Goal: Task Accomplishment & Management: Manage account settings

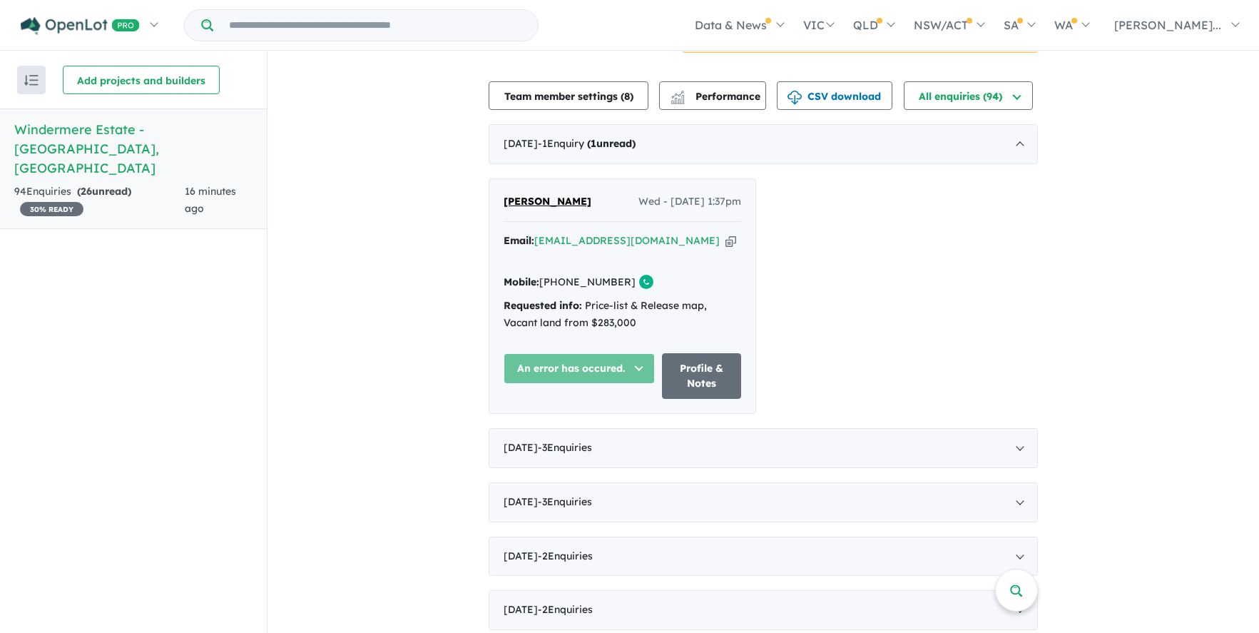
scroll to position [447, 0]
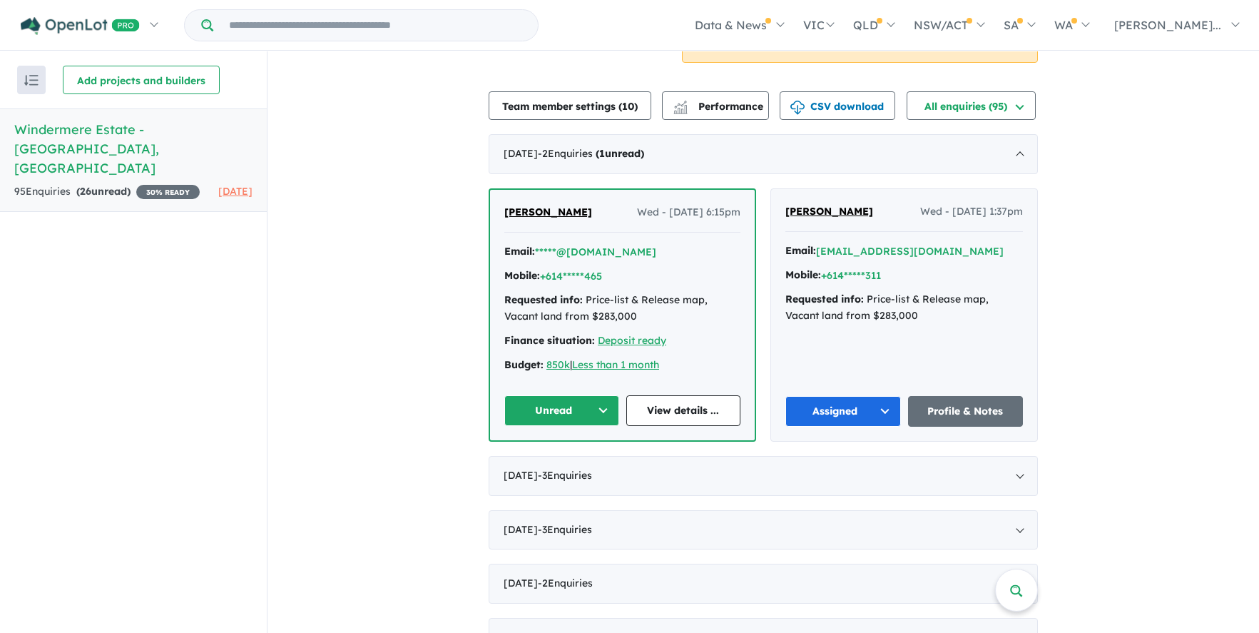
scroll to position [453, 0]
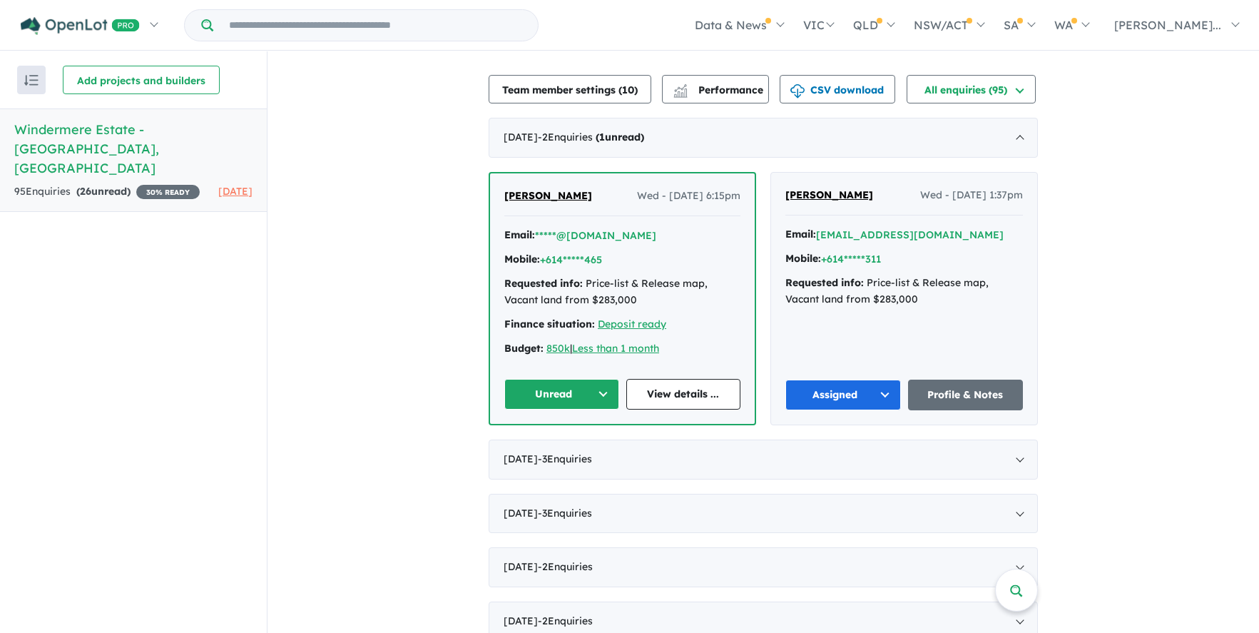
click at [535, 194] on span "[PERSON_NAME]" at bounding box center [548, 195] width 88 height 13
click at [690, 396] on link "View details ..." at bounding box center [683, 394] width 115 height 31
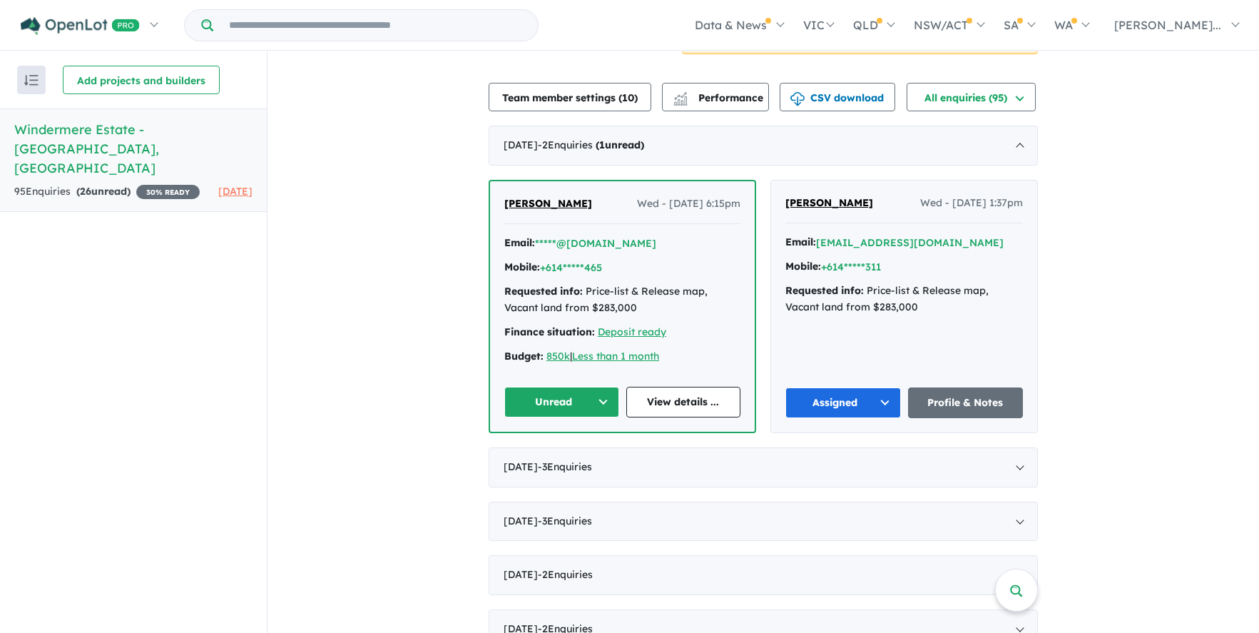
scroll to position [444, 0]
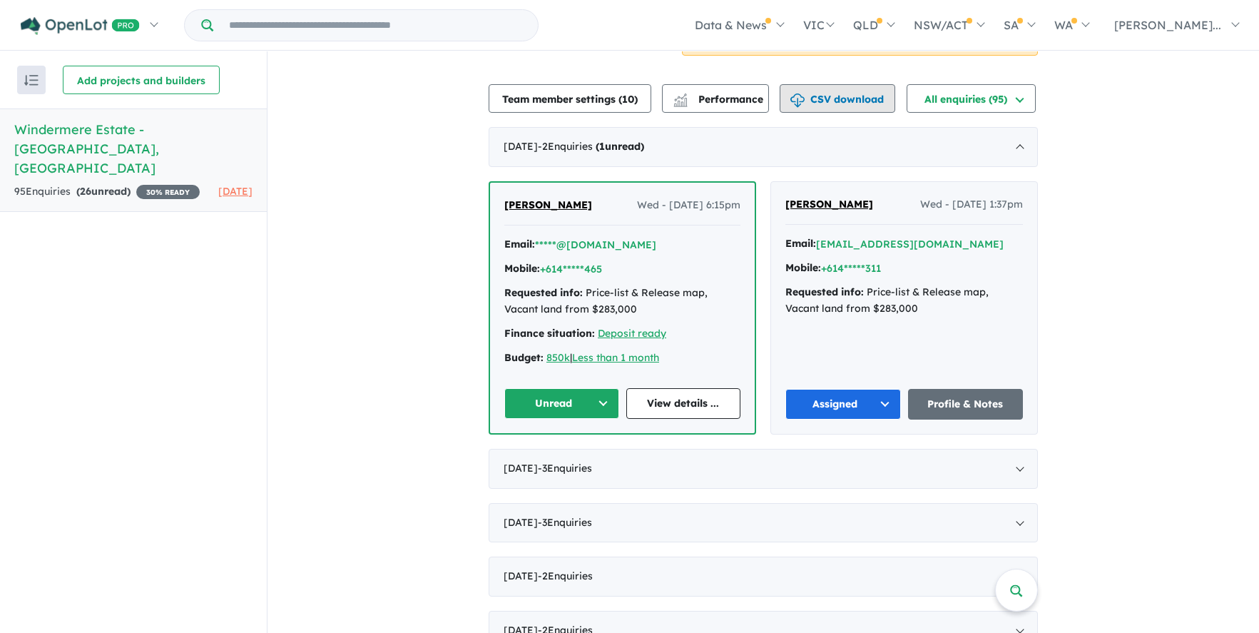
click at [837, 99] on button "CSV download" at bounding box center [838, 98] width 116 height 29
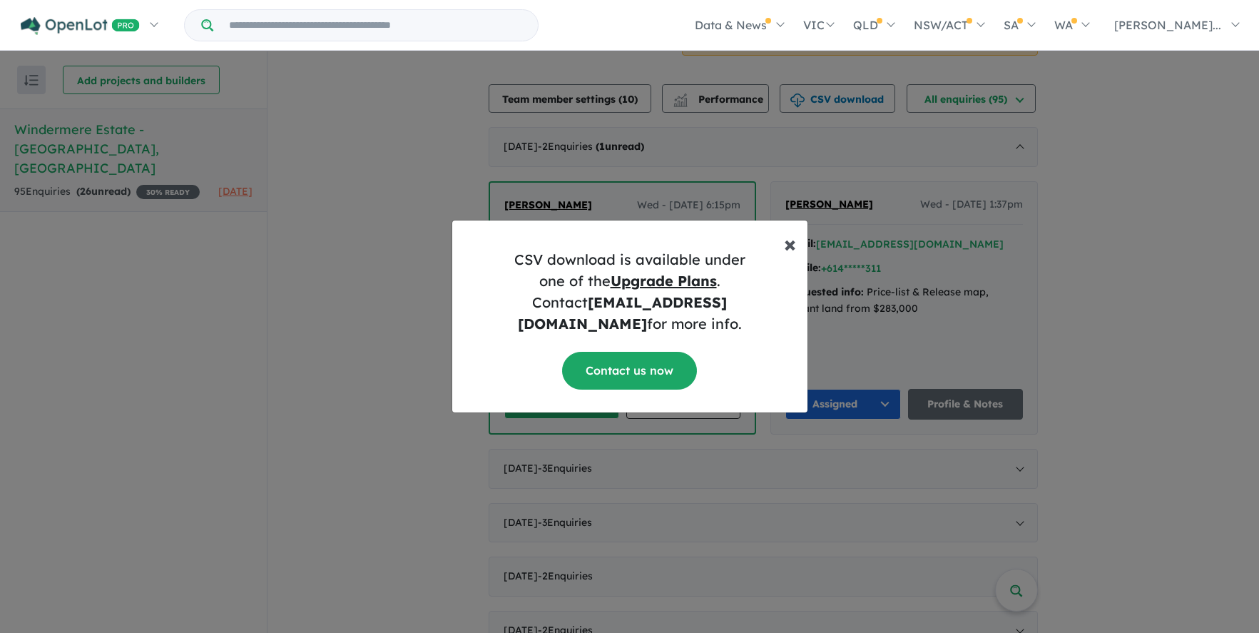
click at [782, 250] on button "× Close" at bounding box center [789, 237] width 35 height 34
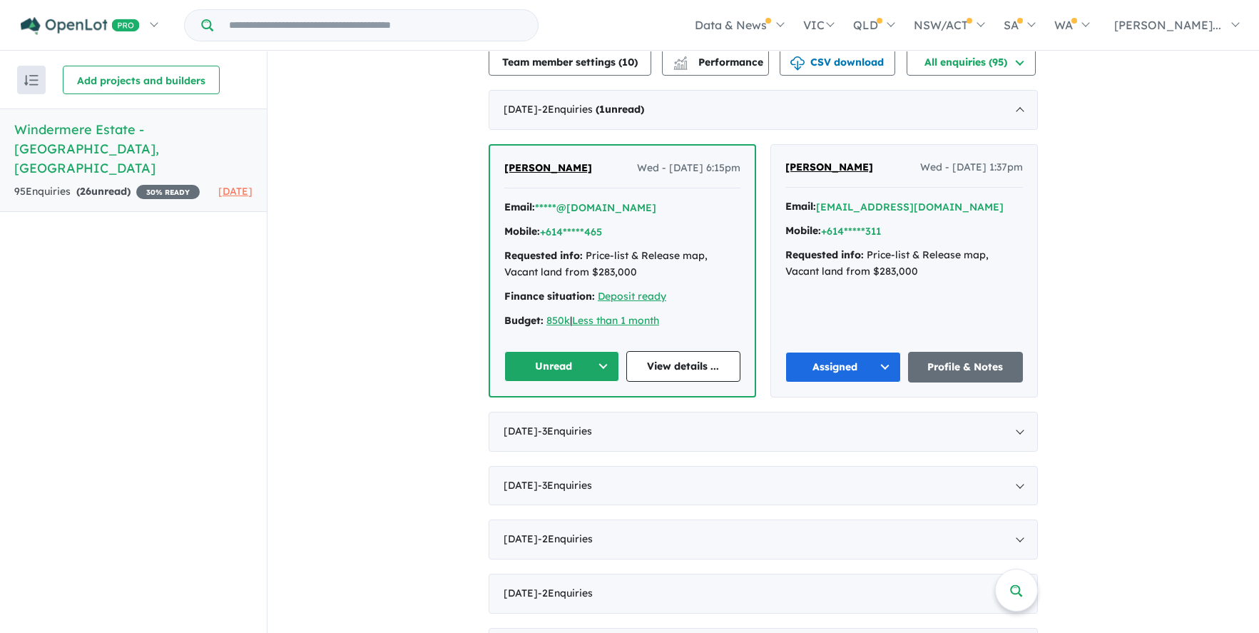
scroll to position [481, 0]
click at [690, 368] on link "View details ..." at bounding box center [683, 365] width 115 height 31
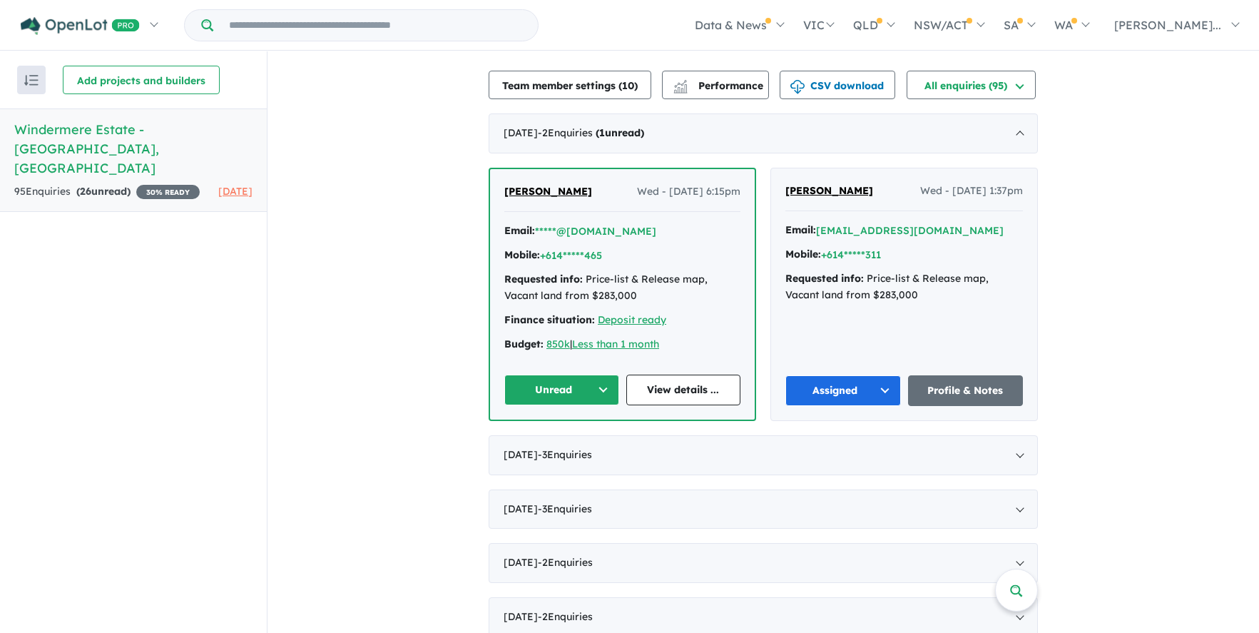
scroll to position [453, 0]
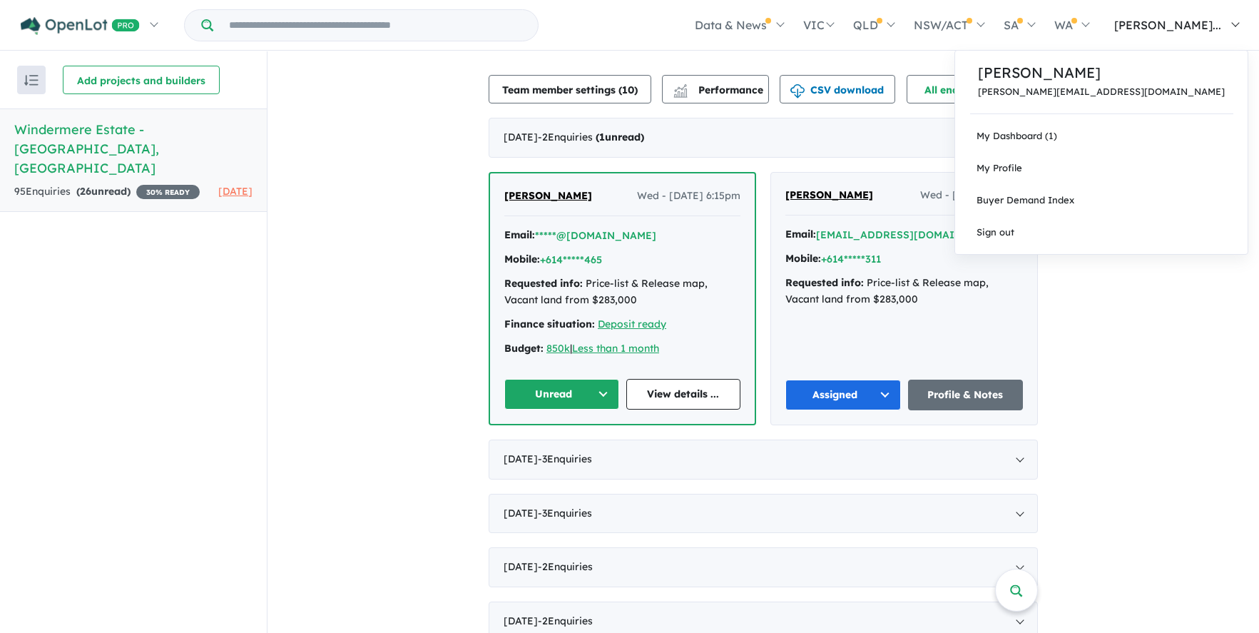
click at [1240, 27] on link "[PERSON_NAME]..." at bounding box center [1173, 25] width 150 height 50
click at [1022, 170] on span "My Profile" at bounding box center [999, 167] width 46 height 11
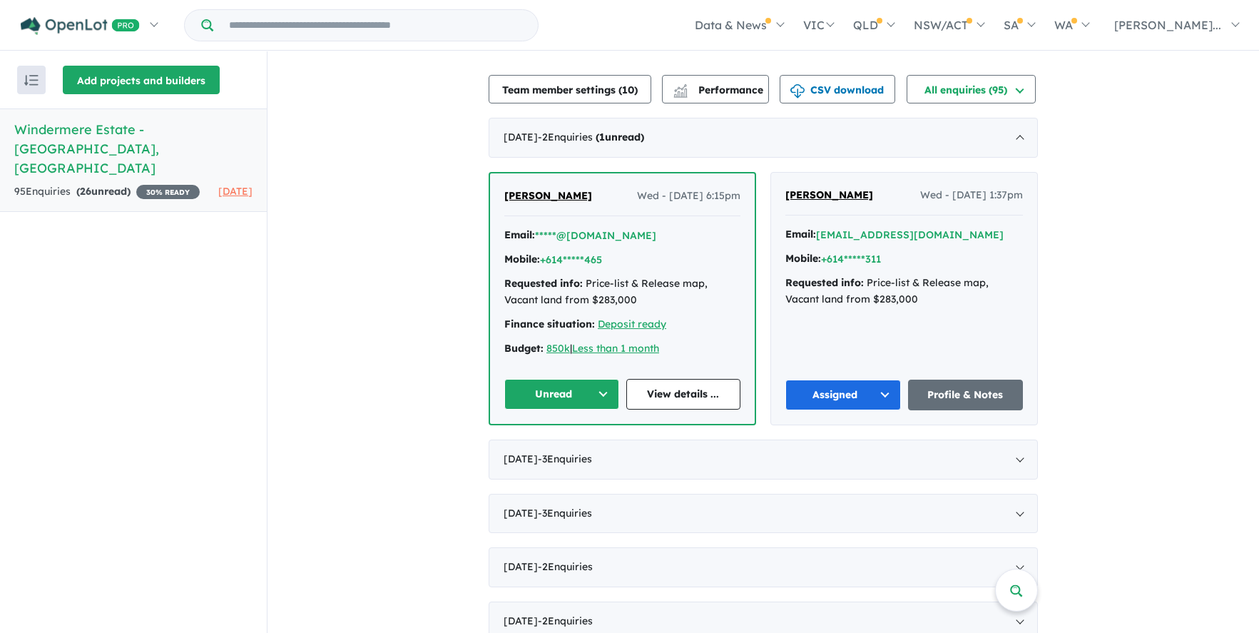
click at [172, 82] on button "Add projects and builders" at bounding box center [141, 80] width 157 height 29
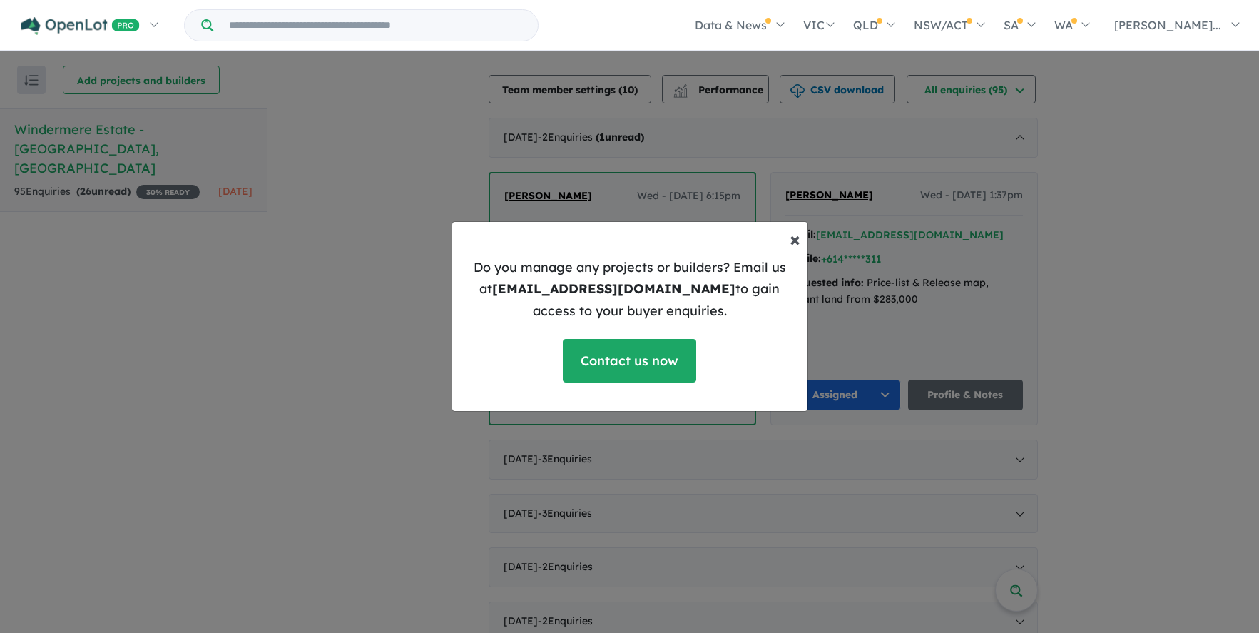
click at [794, 240] on span "×" at bounding box center [795, 238] width 11 height 25
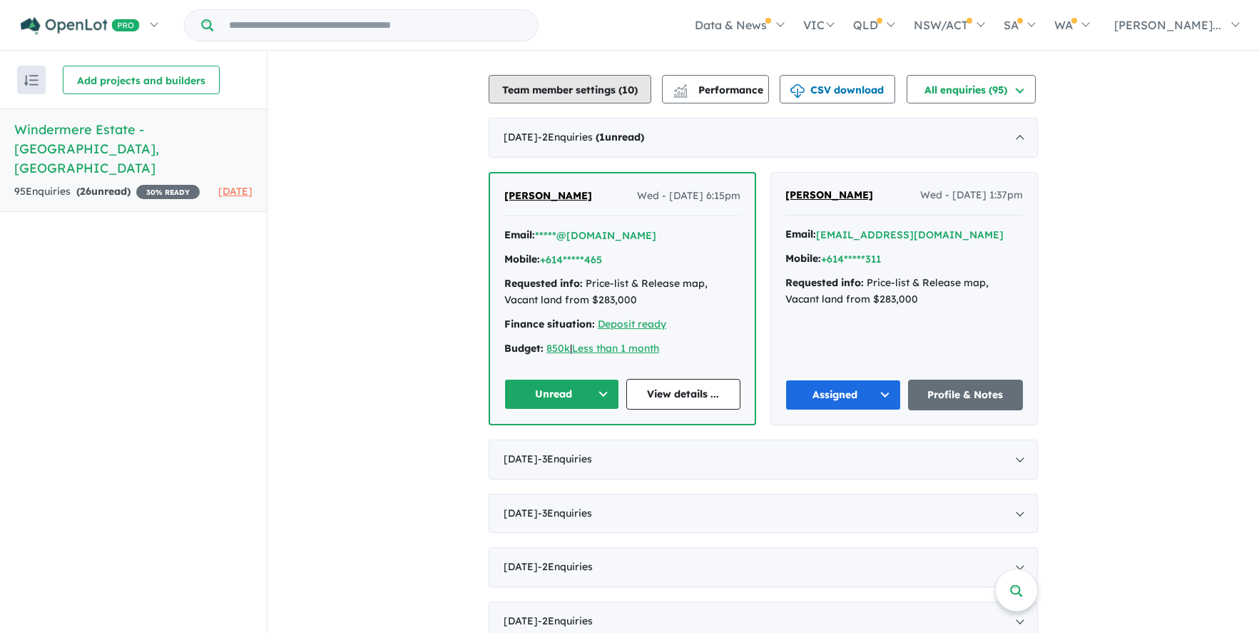
click at [624, 93] on span "10" at bounding box center [628, 89] width 12 height 13
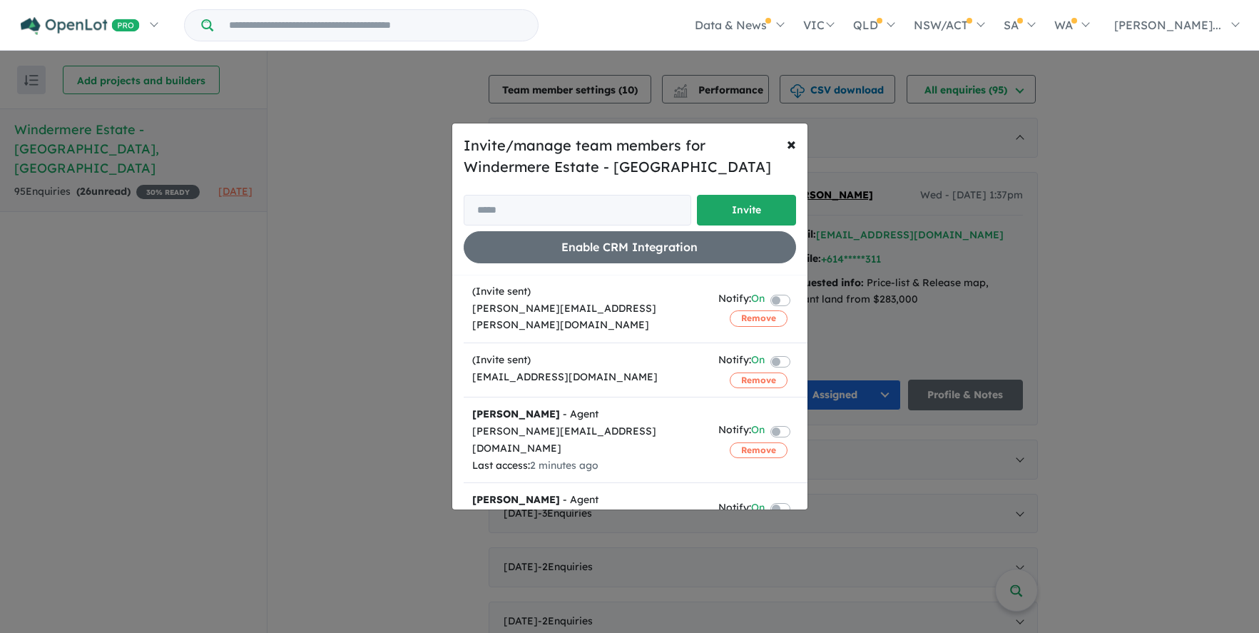
scroll to position [0, 0]
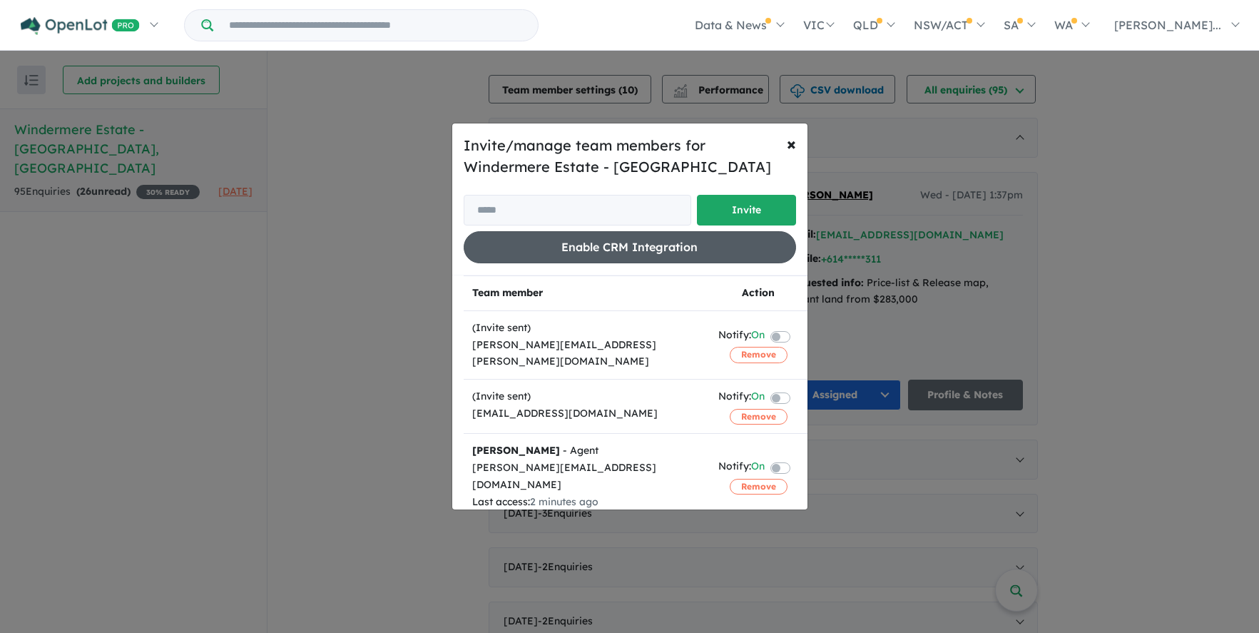
click at [593, 241] on button "Enable CRM Integration" at bounding box center [630, 247] width 332 height 32
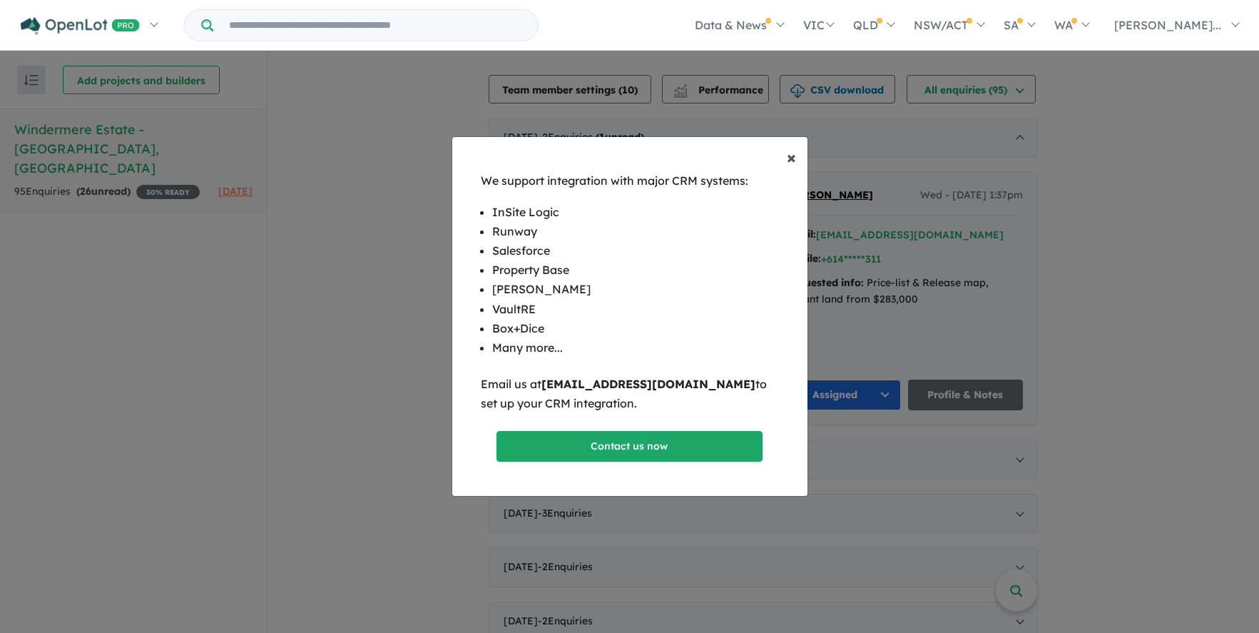
click at [785, 155] on button "× Close" at bounding box center [791, 157] width 32 height 40
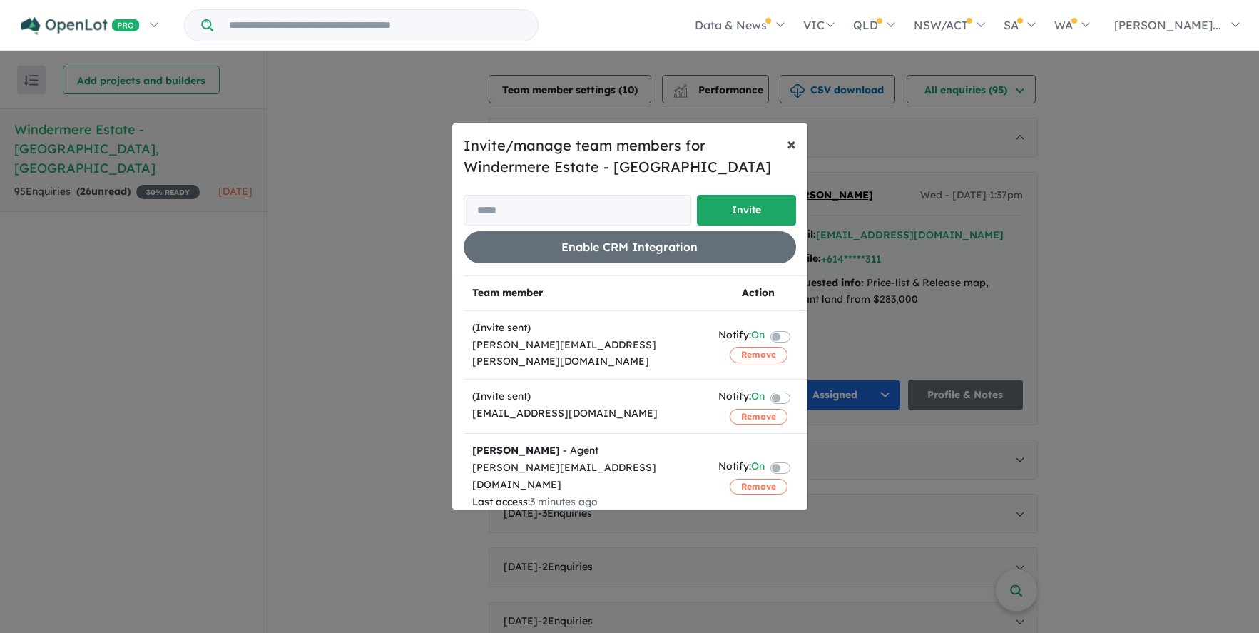
click at [795, 141] on button "× Close" at bounding box center [791, 143] width 32 height 40
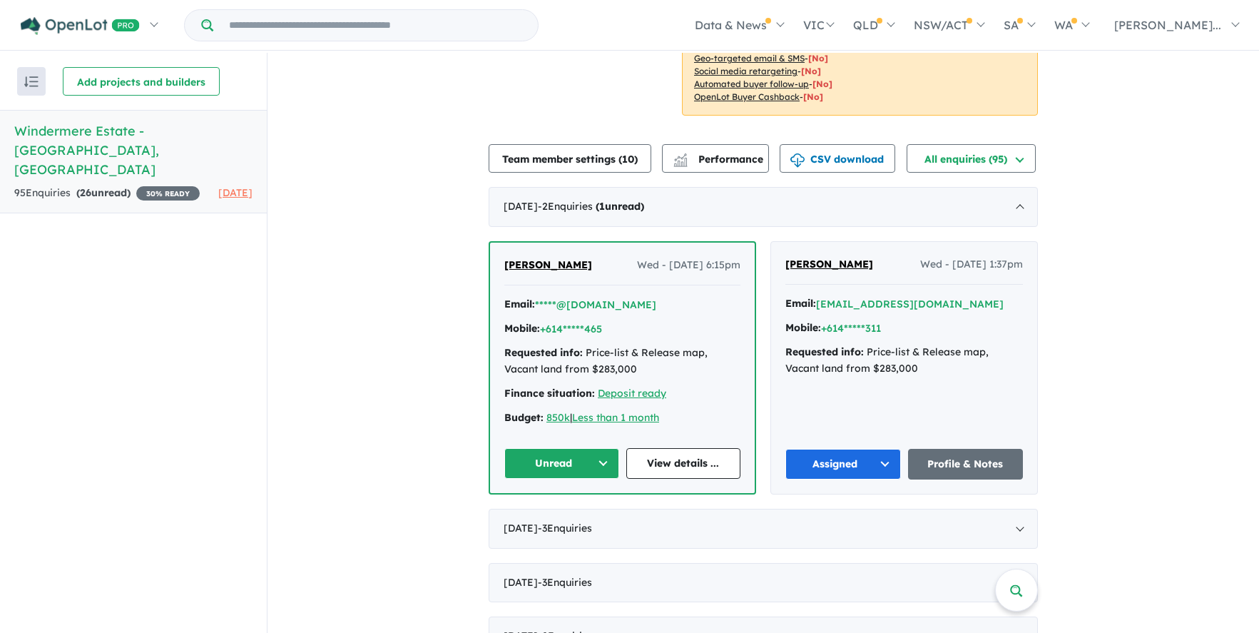
scroll to position [386, 0]
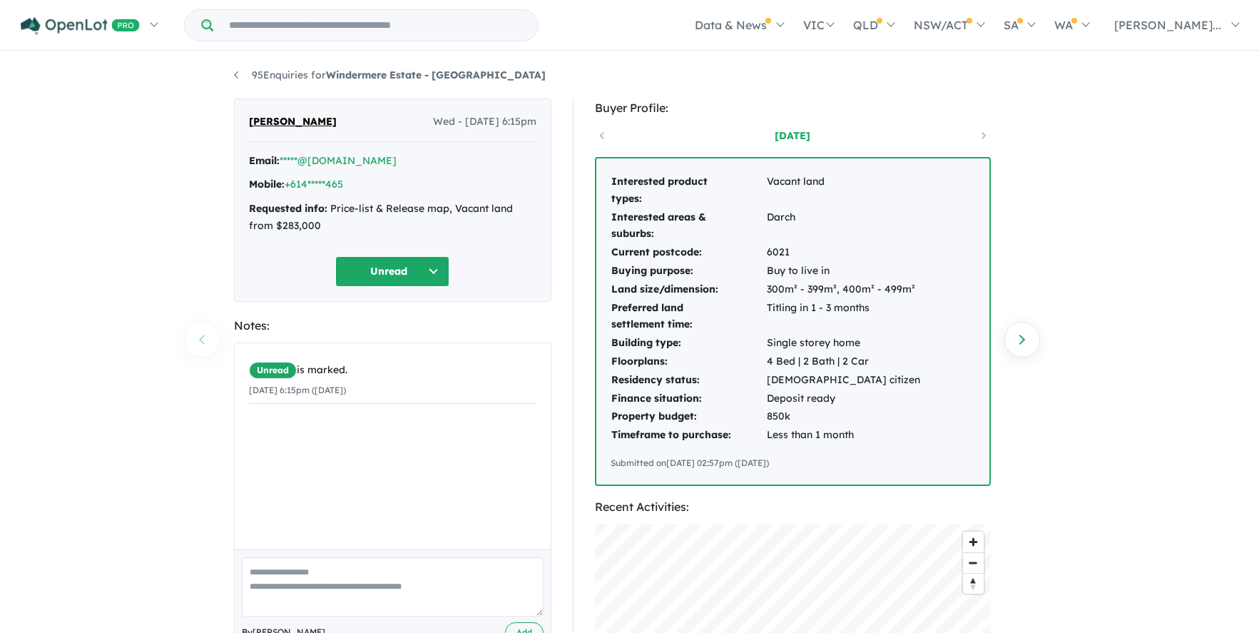
click at [270, 121] on span "Gurpreet Singh" at bounding box center [293, 121] width 88 height 17
click at [330, 186] on link "+614*****465" at bounding box center [314, 184] width 58 height 13
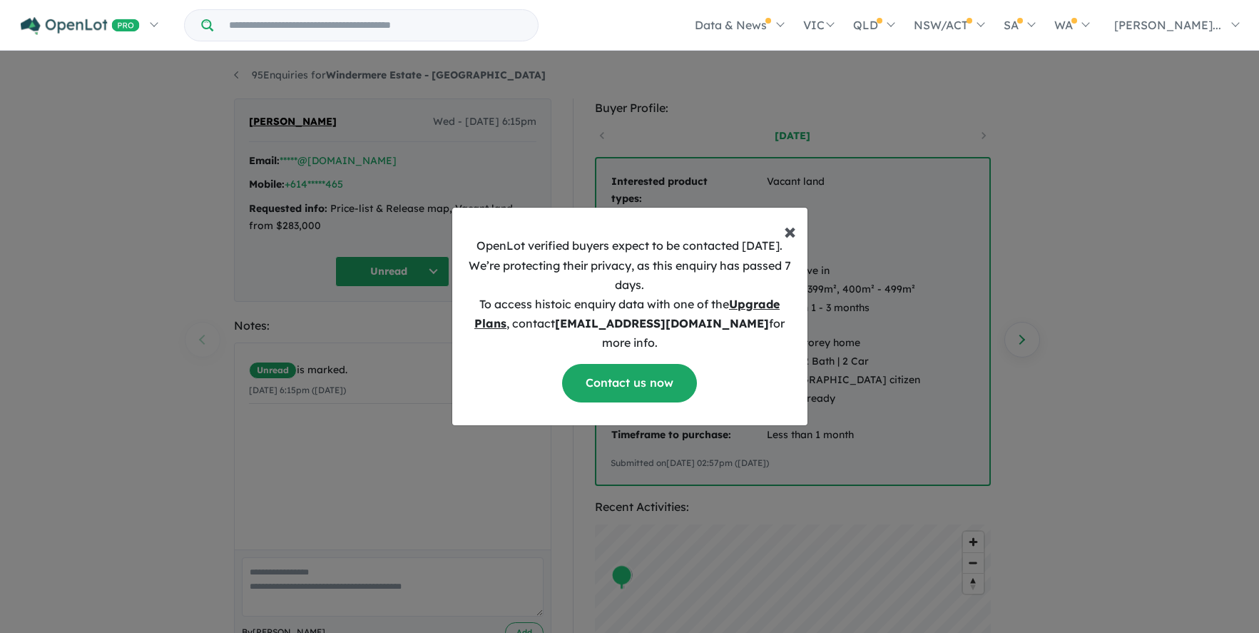
click at [790, 239] on span "×" at bounding box center [790, 230] width 12 height 29
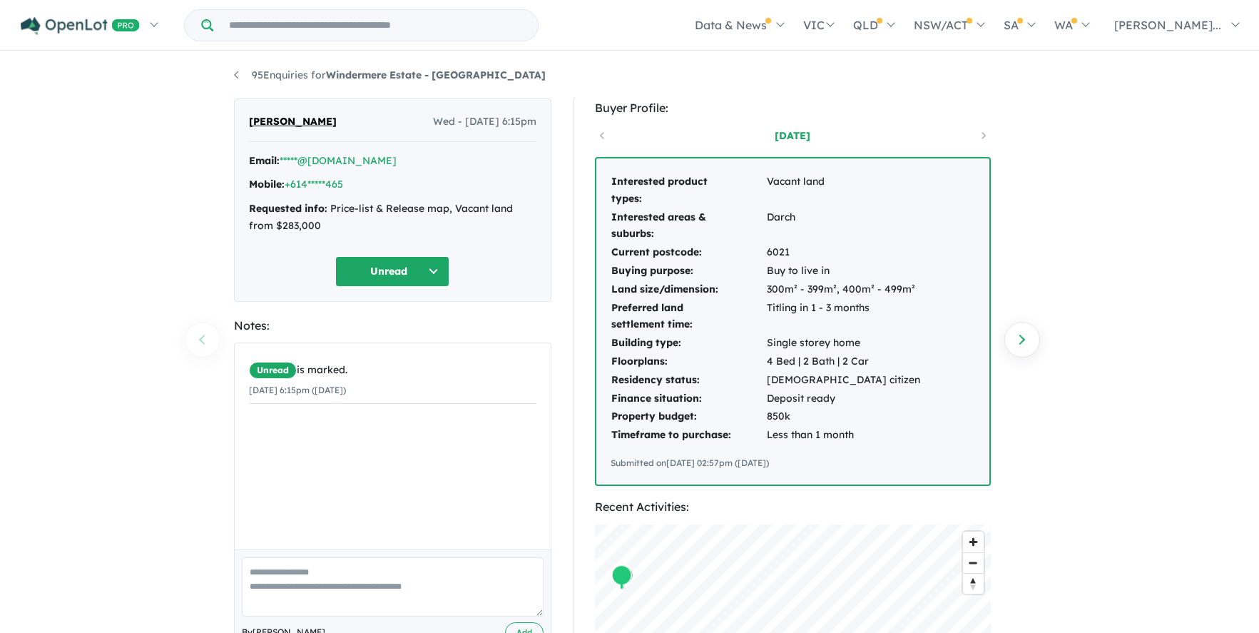
scroll to position [4, 0]
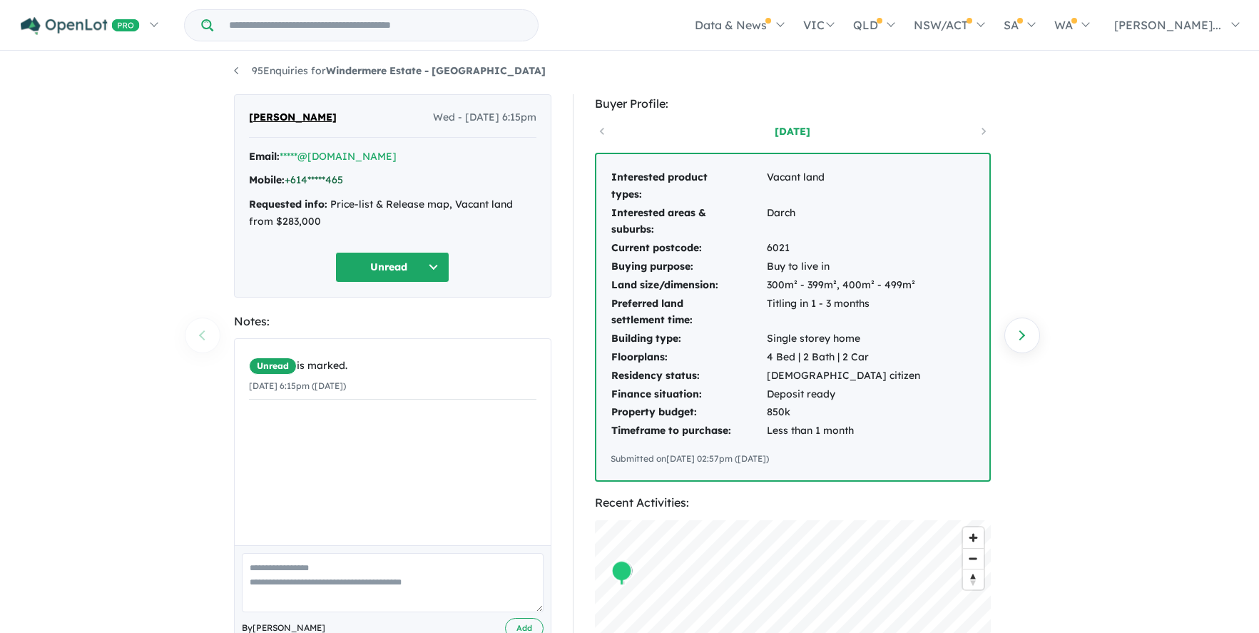
click at [313, 182] on link "+614*****465" at bounding box center [314, 179] width 58 height 13
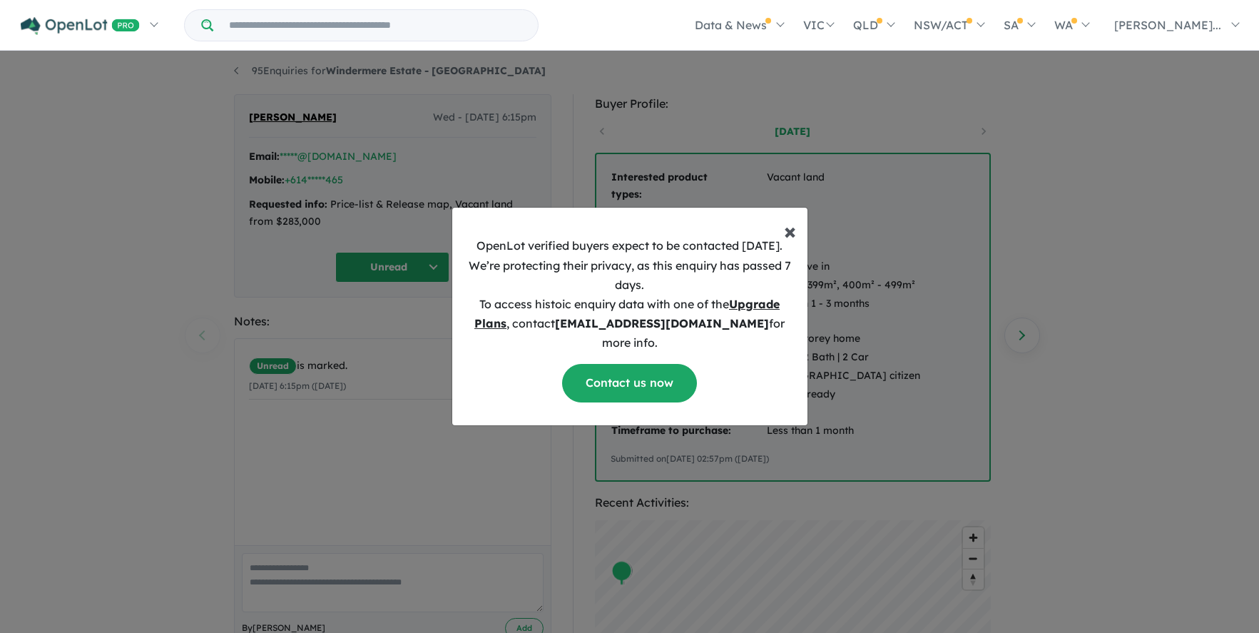
click at [790, 242] on span "×" at bounding box center [790, 230] width 12 height 29
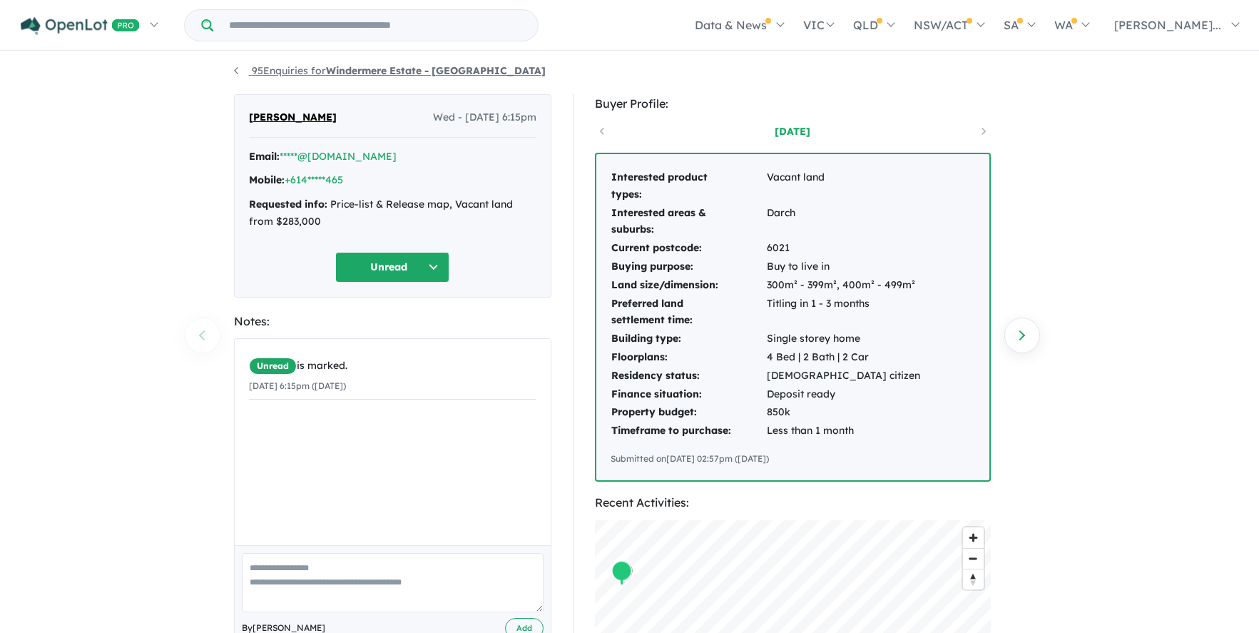
click at [238, 69] on link "95 Enquiries for Windermere Estate - Mambourin" at bounding box center [390, 70] width 312 height 13
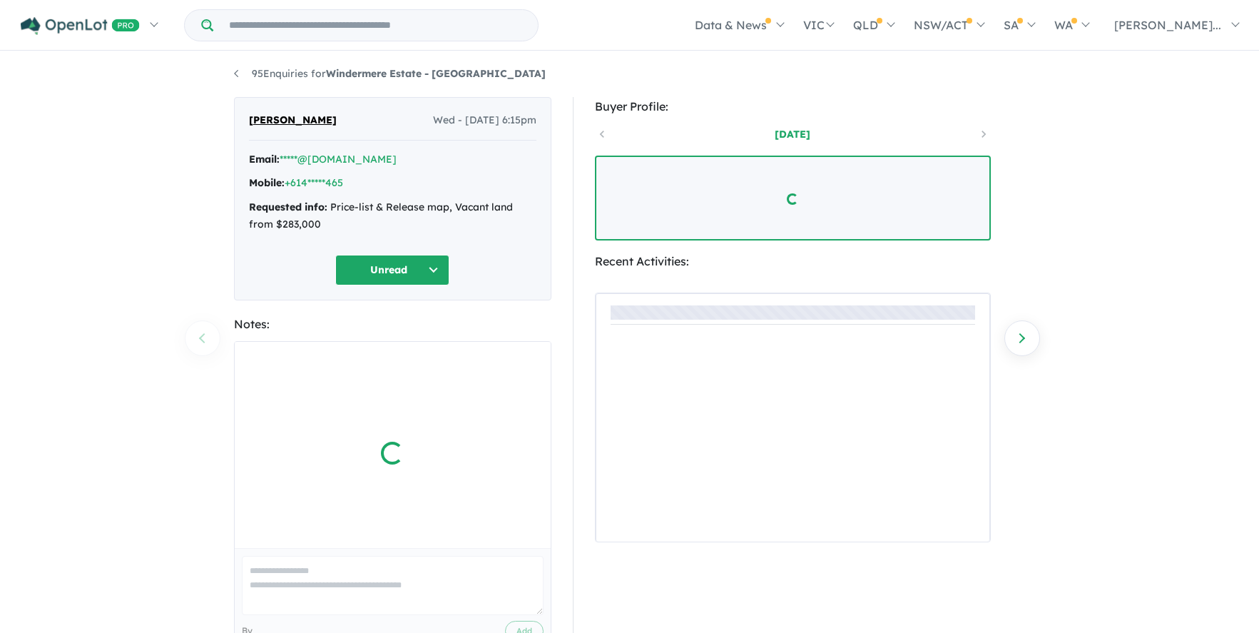
scroll to position [4, 0]
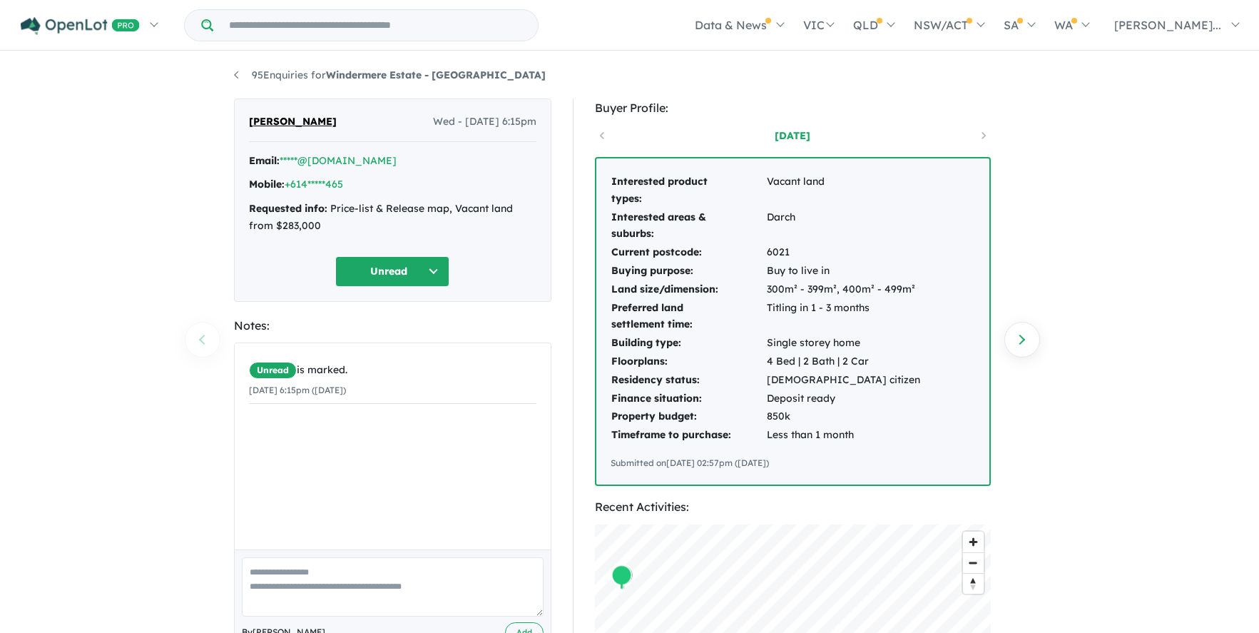
click at [435, 280] on button "Unread" at bounding box center [392, 271] width 114 height 31
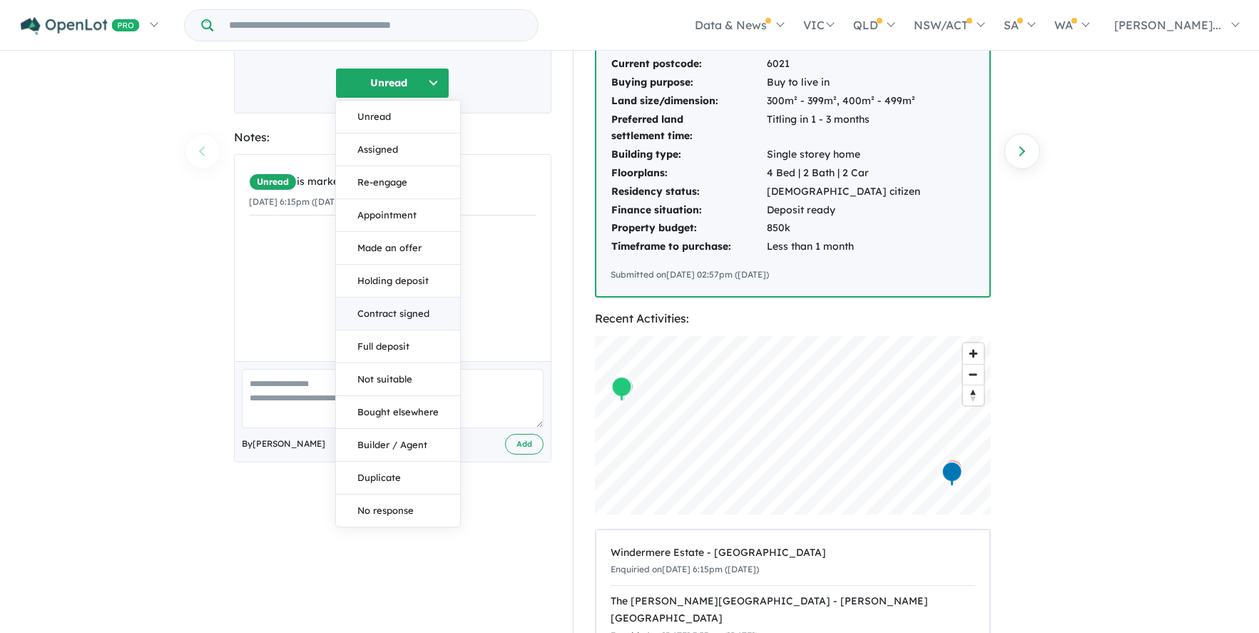
scroll to position [194, 0]
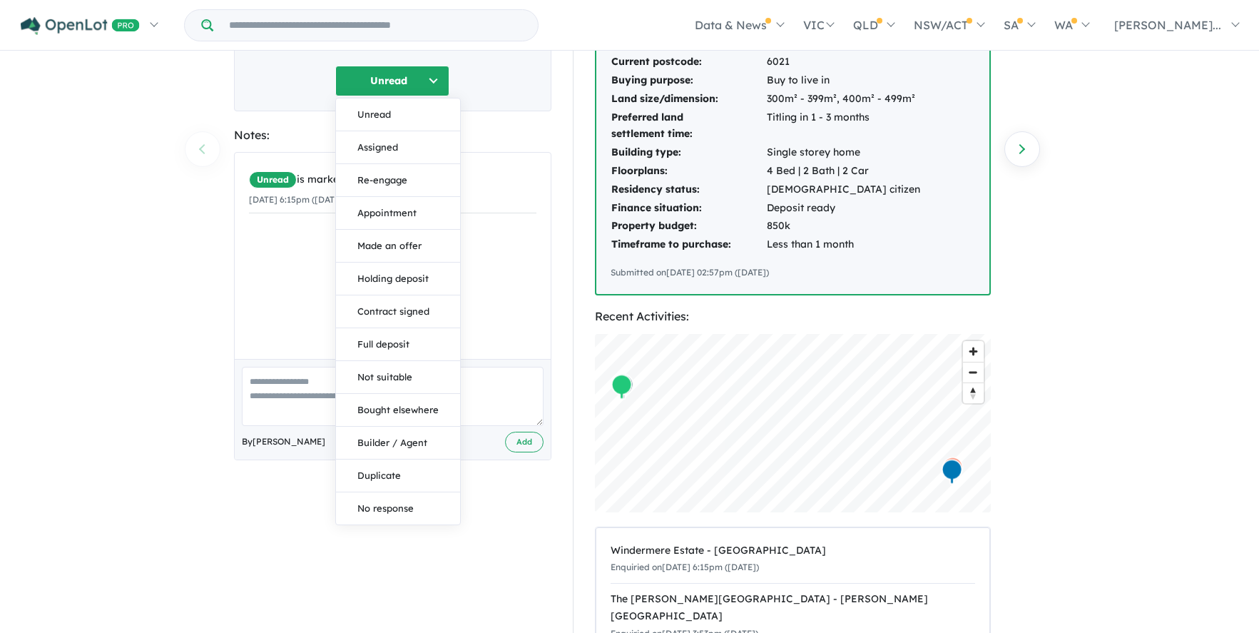
click at [441, 78] on button "Unread" at bounding box center [392, 81] width 114 height 31
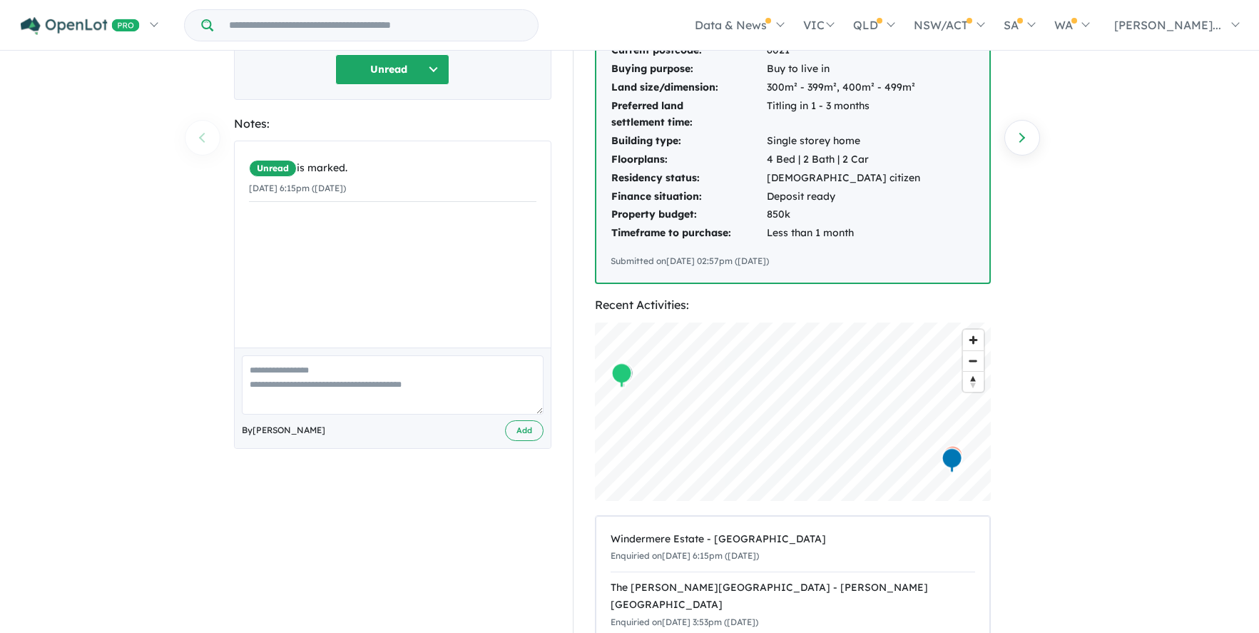
click at [441, 78] on button "Unread" at bounding box center [392, 69] width 114 height 31
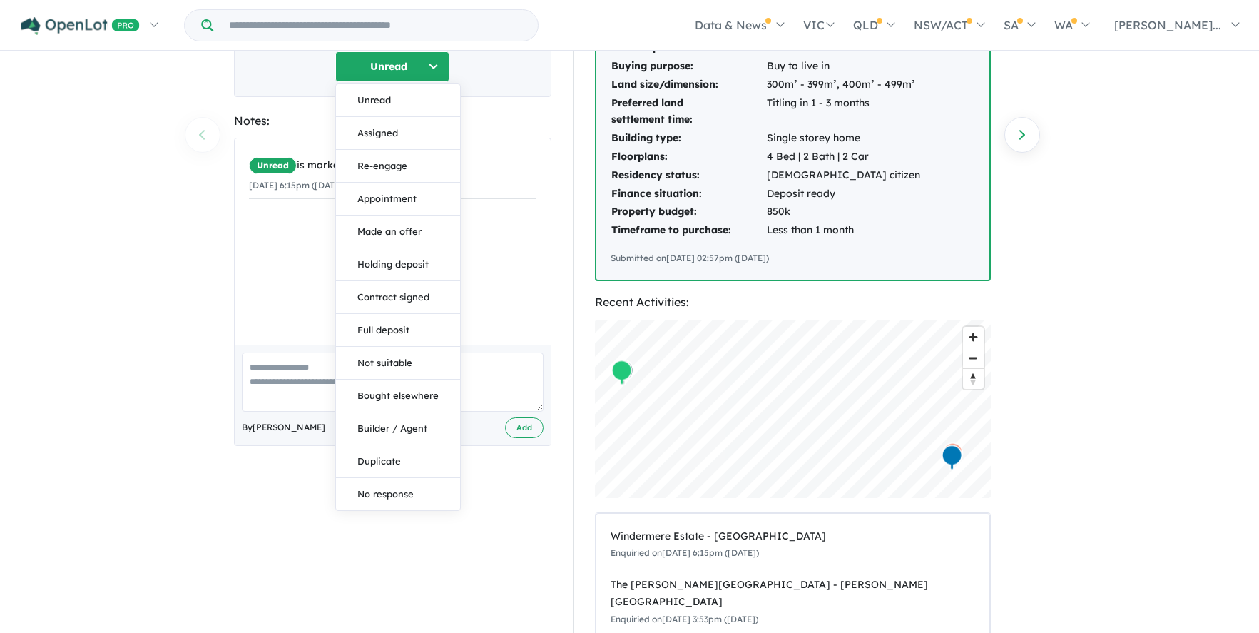
scroll to position [206, 0]
click at [235, 477] on div "[PERSON_NAME] Wed - [DATE] 6:15pm Email: *****@[DOMAIN_NAME] Mobile: +614*****4…" at bounding box center [392, 336] width 339 height 889
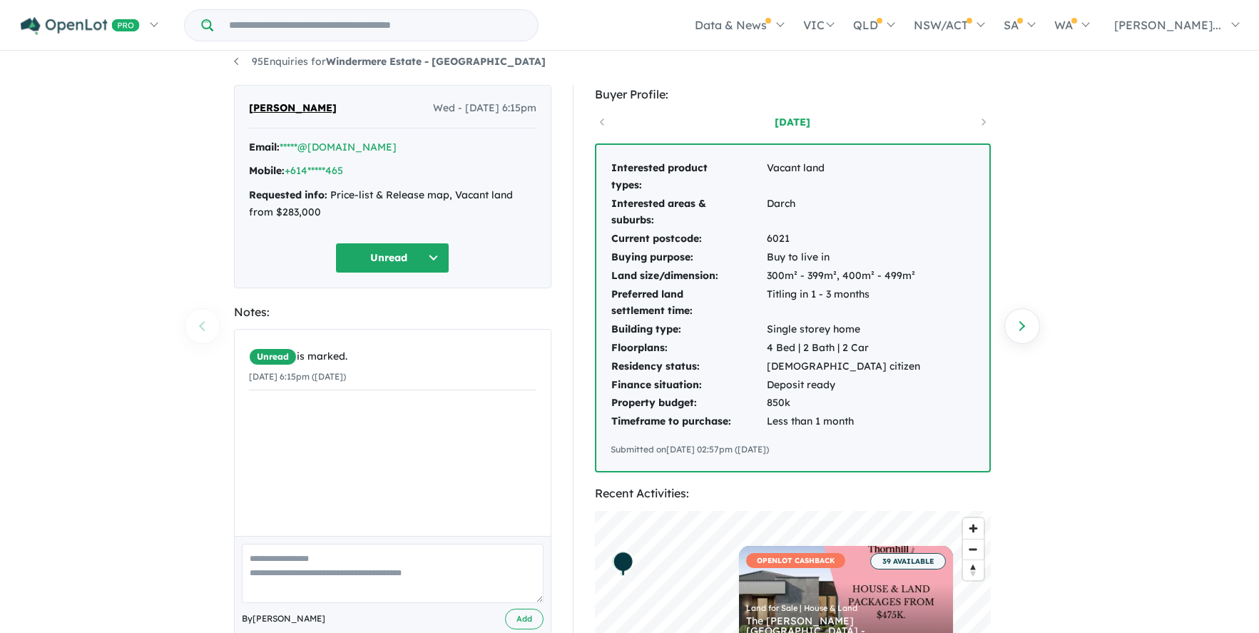
scroll to position [0, 0]
